Goal: Find specific page/section: Find specific page/section

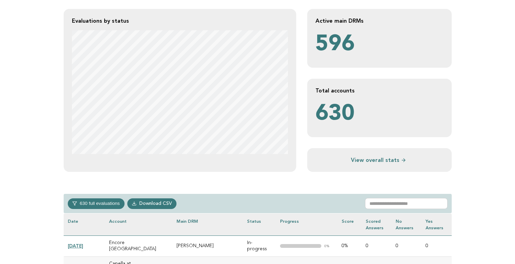
scroll to position [138, 0]
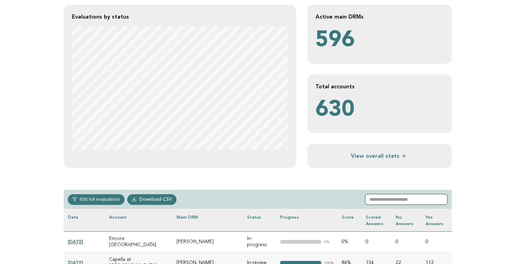
click at [397, 198] on input "text" at bounding box center [406, 199] width 83 height 11
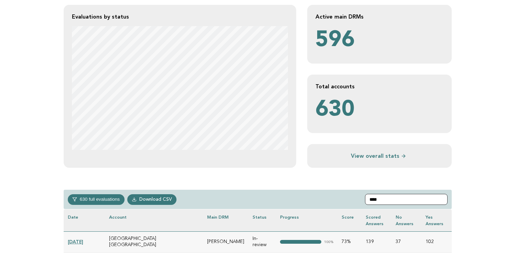
type input "****"
drag, startPoint x: 191, startPoint y: 239, endPoint x: 105, endPoint y: 236, distance: 86.0
click at [105, 236] on td "[GEOGRAPHIC_DATA] [GEOGRAPHIC_DATA]" at bounding box center [154, 241] width 98 height 21
copy td "[GEOGRAPHIC_DATA] [GEOGRAPHIC_DATA]"
click at [252, 217] on th "Status" at bounding box center [262, 220] width 28 height 22
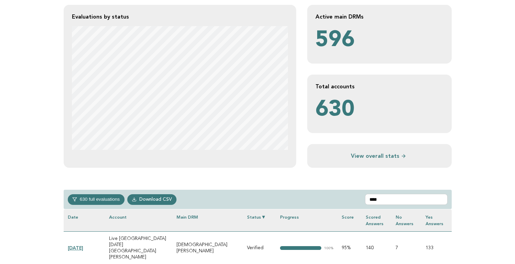
click at [257, 216] on th "Status" at bounding box center [259, 220] width 33 height 22
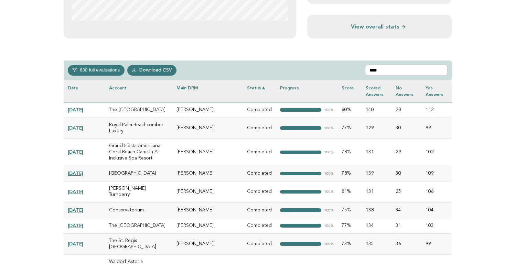
scroll to position [258, 0]
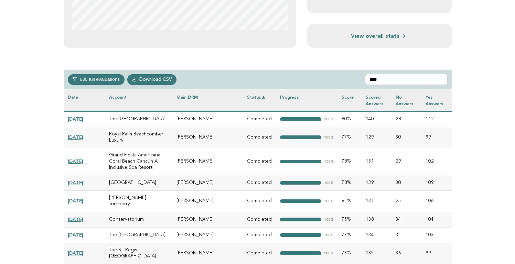
click at [258, 97] on th "Status" at bounding box center [259, 100] width 33 height 22
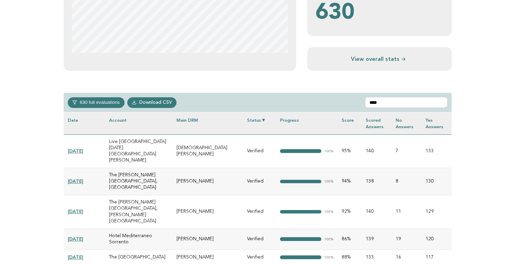
scroll to position [237, 0]
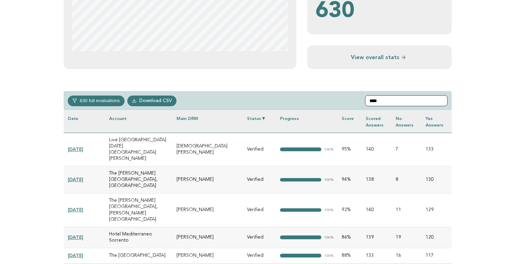
click at [396, 103] on input "****" at bounding box center [406, 100] width 83 height 11
drag, startPoint x: 386, startPoint y: 101, endPoint x: 334, endPoint y: 87, distance: 53.6
click at [147, 100] on link "Download CSV" at bounding box center [152, 101] width 50 height 10
